Goal: Obtain resource: Download file/media

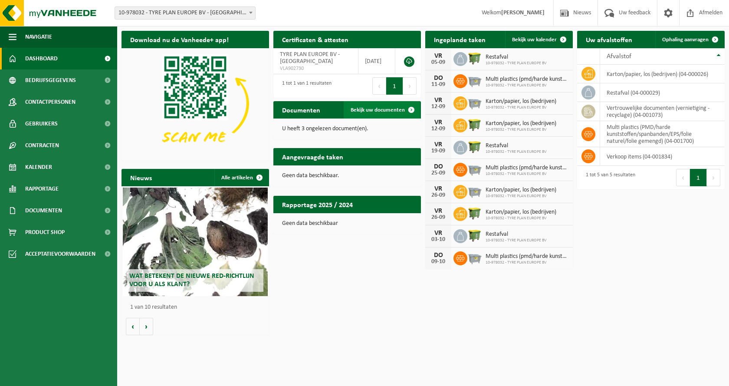
click at [372, 111] on span "Bekijk uw documenten" at bounding box center [378, 110] width 54 height 6
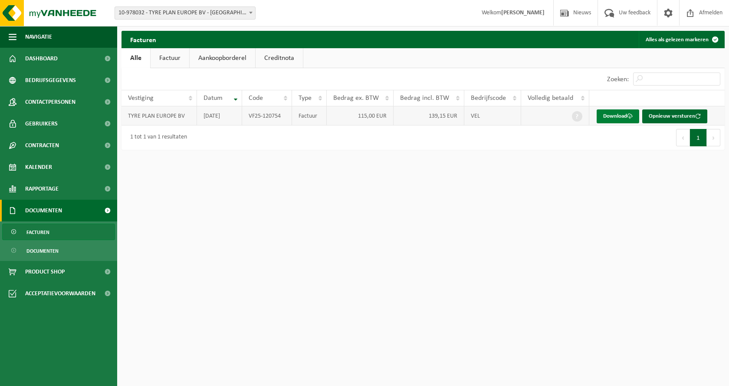
click at [623, 116] on link "Download" at bounding box center [618, 116] width 43 height 14
click at [47, 167] on span "Kalender" at bounding box center [38, 167] width 27 height 22
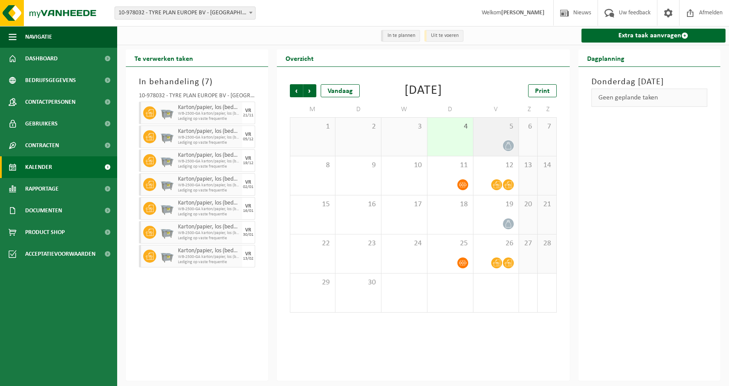
click at [509, 149] on icon at bounding box center [508, 145] width 7 height 7
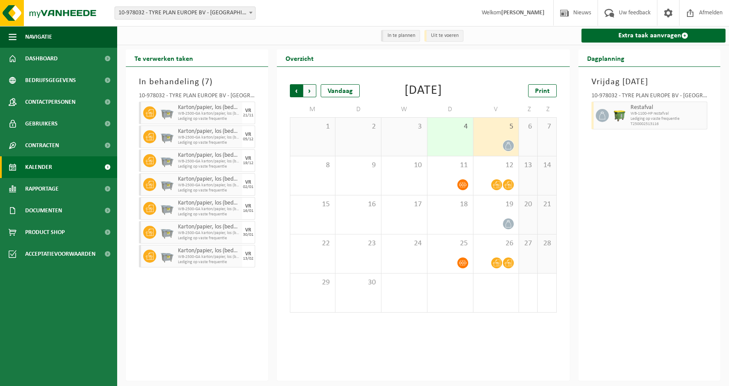
click at [309, 89] on span "Volgende" at bounding box center [309, 90] width 13 height 13
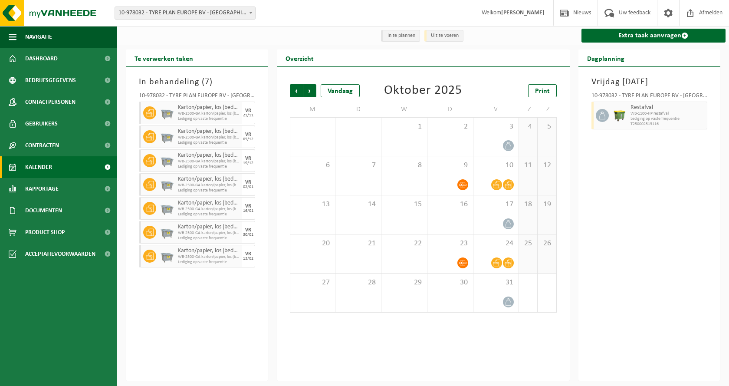
click at [309, 89] on span "Volgende" at bounding box center [309, 90] width 13 height 13
click at [298, 89] on span "Vorige" at bounding box center [296, 90] width 13 height 13
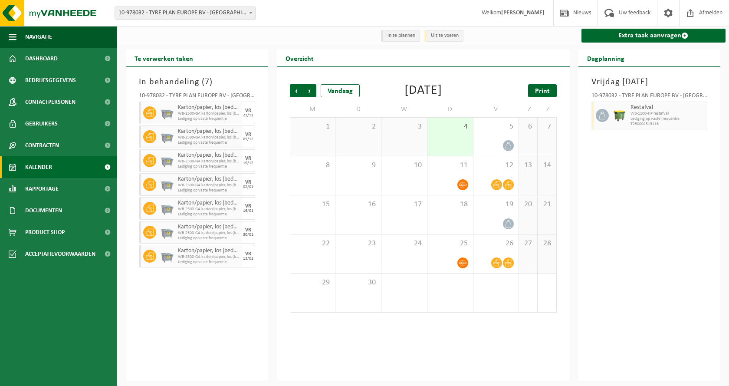
click at [545, 93] on span "Print" at bounding box center [542, 91] width 15 height 7
